Goal: Transaction & Acquisition: Purchase product/service

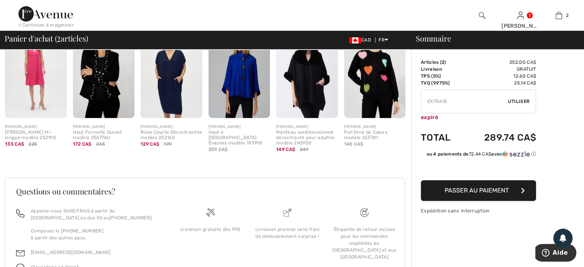
scroll to position [346, 0]
click at [33, 85] on img at bounding box center [36, 71] width 62 height 93
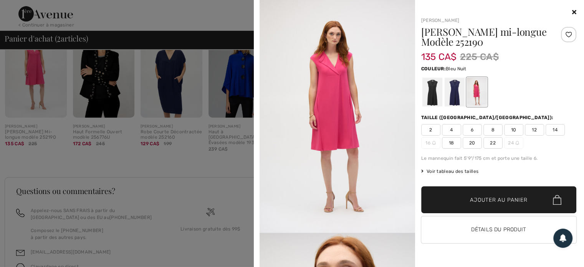
click at [455, 97] on div at bounding box center [454, 92] width 20 height 29
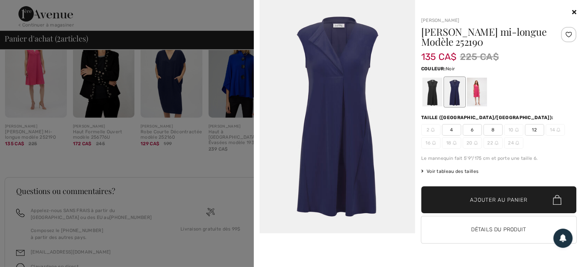
click at [432, 96] on div at bounding box center [432, 92] width 20 height 29
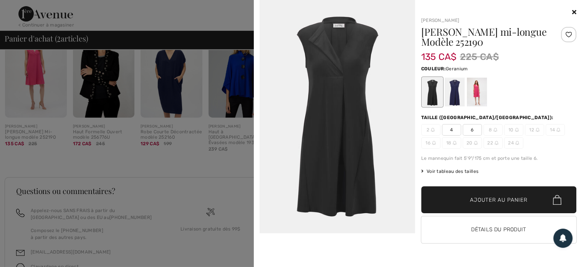
click at [474, 95] on div at bounding box center [477, 92] width 20 height 29
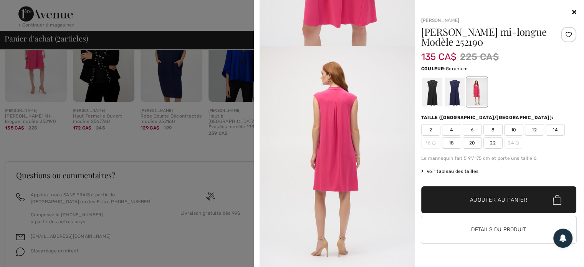
scroll to position [390, 0]
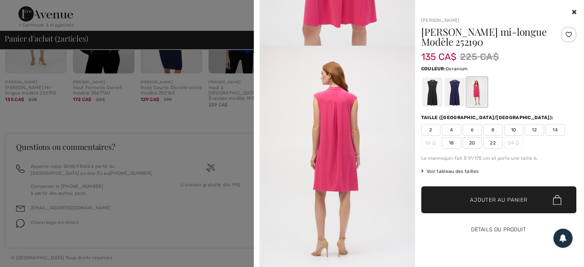
click at [490, 228] on button "Détails du produit" at bounding box center [499, 229] width 156 height 27
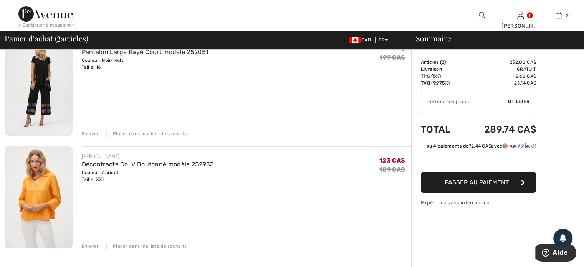
scroll to position [77, 0]
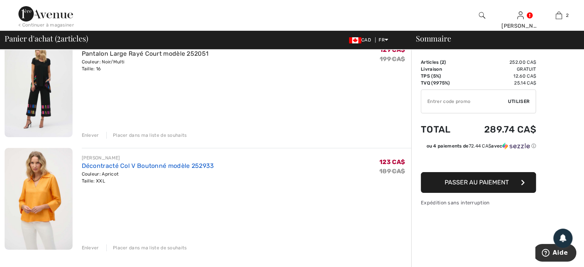
click at [148, 164] on link "Décontracté Col V Boutonné modèle 252933" at bounding box center [148, 165] width 133 height 7
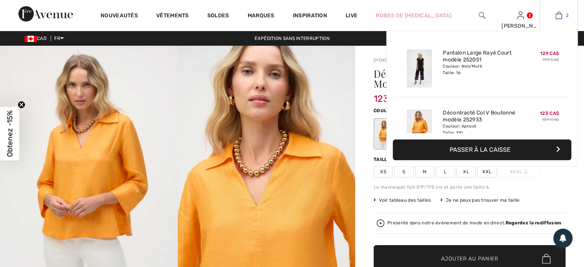
click at [558, 13] on img at bounding box center [559, 15] width 7 height 9
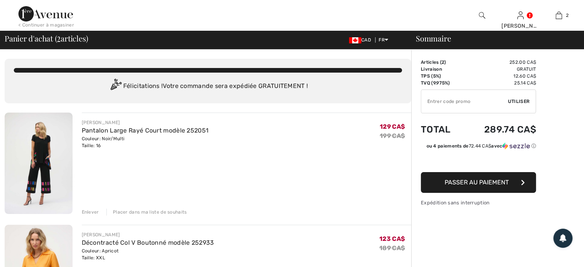
scroll to position [77, 0]
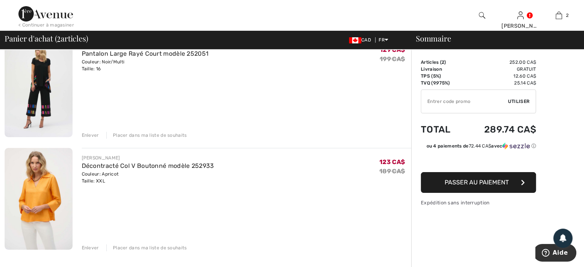
click at [436, 103] on input "TEXT" at bounding box center [464, 101] width 87 height 23
click at [521, 101] on span "Utiliser" at bounding box center [519, 101] width 22 height 7
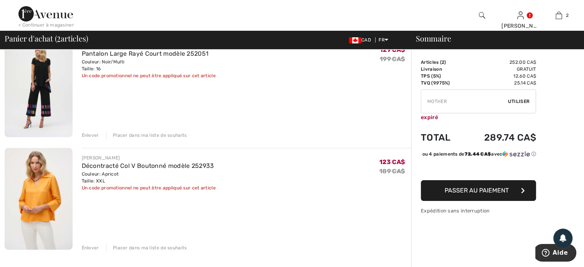
click at [474, 95] on input "TEXT" at bounding box center [464, 101] width 87 height 23
type input "M"
click at [516, 101] on span "Utiliser" at bounding box center [519, 101] width 22 height 7
click at [470, 102] on input "TEXT" at bounding box center [464, 101] width 87 height 23
type input "F"
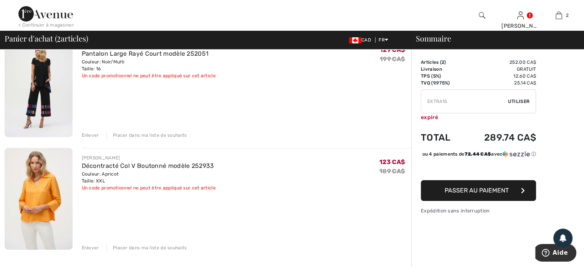
click at [520, 99] on span "Utiliser" at bounding box center [519, 101] width 22 height 7
click at [455, 103] on input "TEXT" at bounding box center [464, 101] width 87 height 23
type input "E"
